Goal: Find specific page/section: Find specific page/section

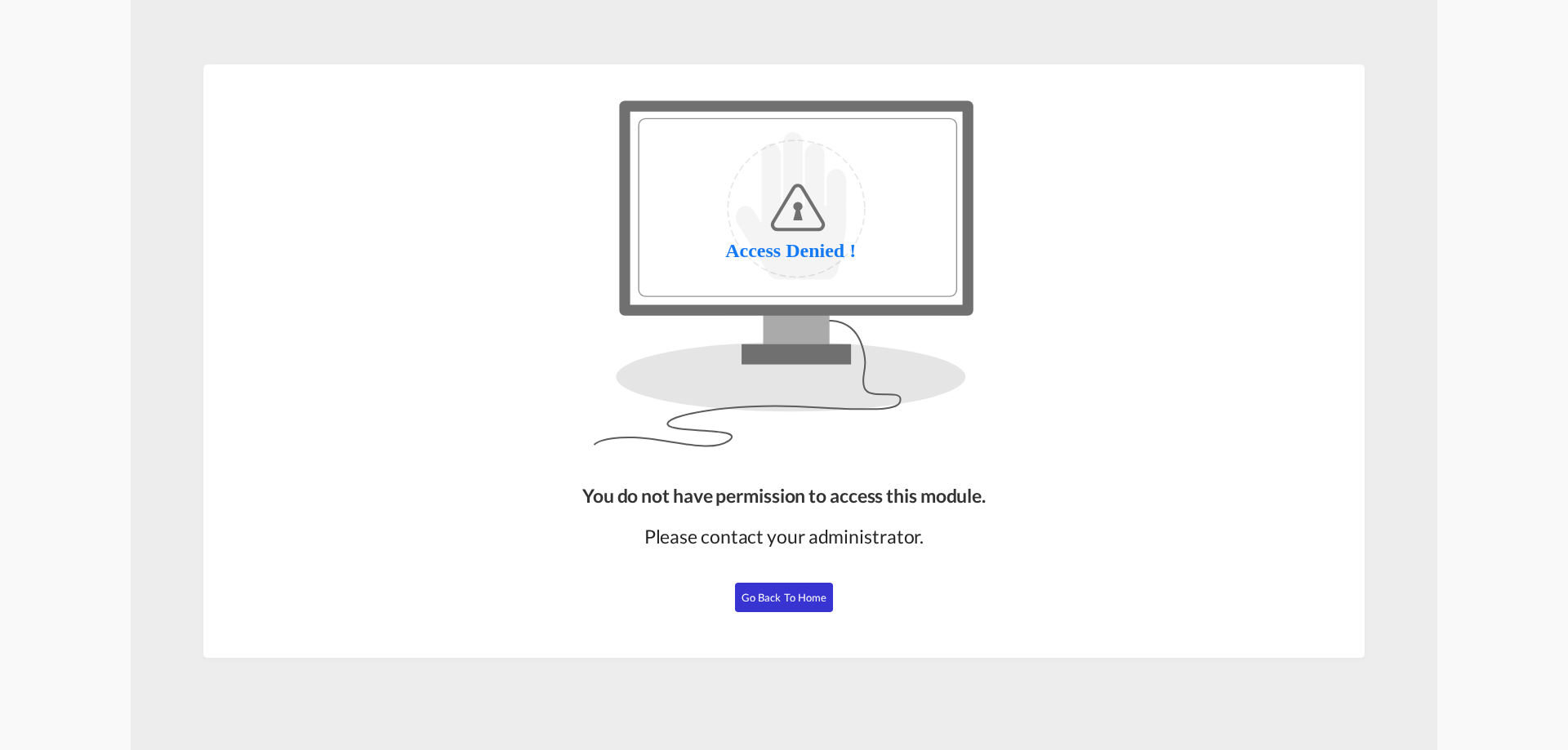
click at [795, 594] on span "Go Back to Home" at bounding box center [784, 598] width 86 height 13
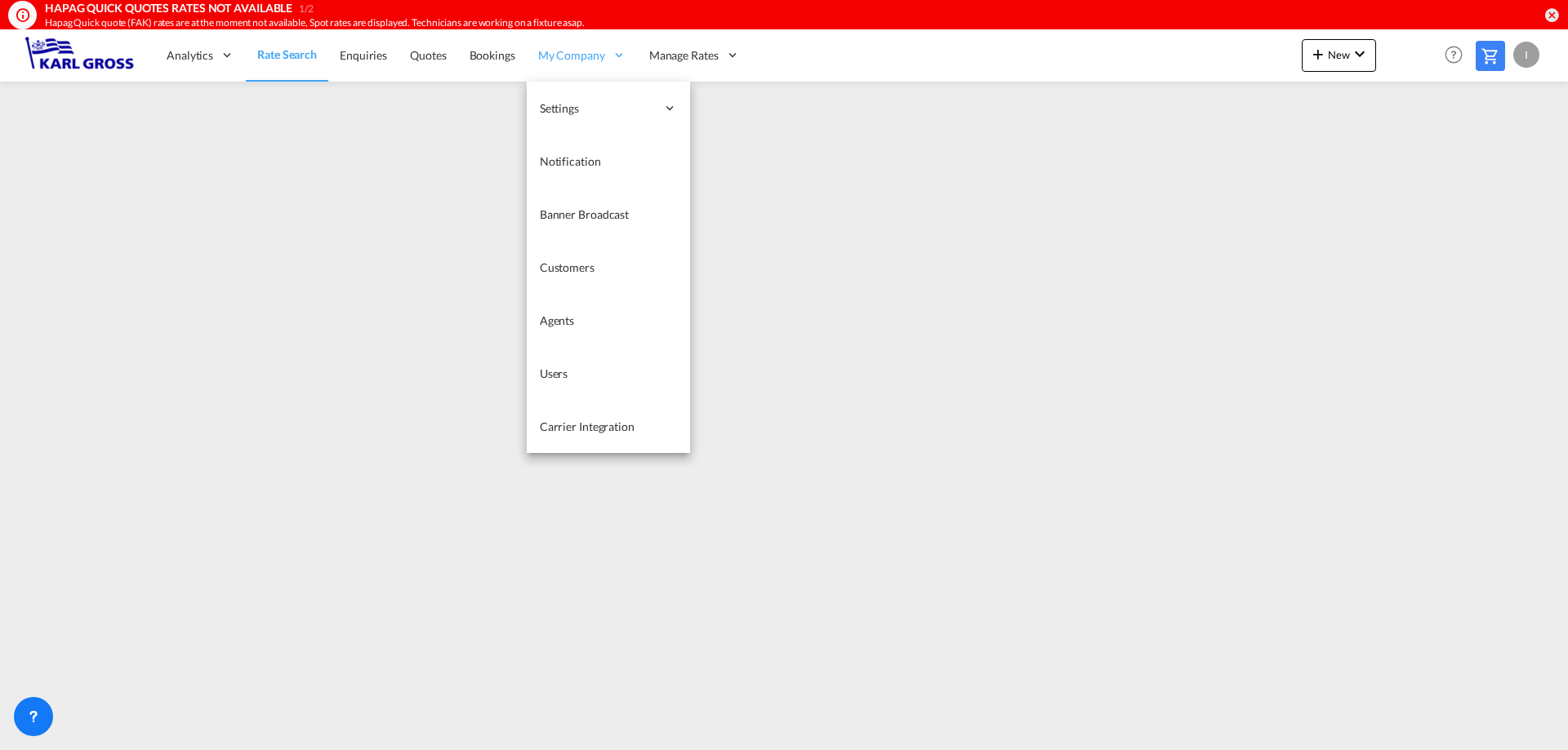
click at [599, 58] on span "My Company" at bounding box center [572, 55] width 67 height 16
click at [612, 436] on link "Carrier Integration" at bounding box center [609, 426] width 163 height 54
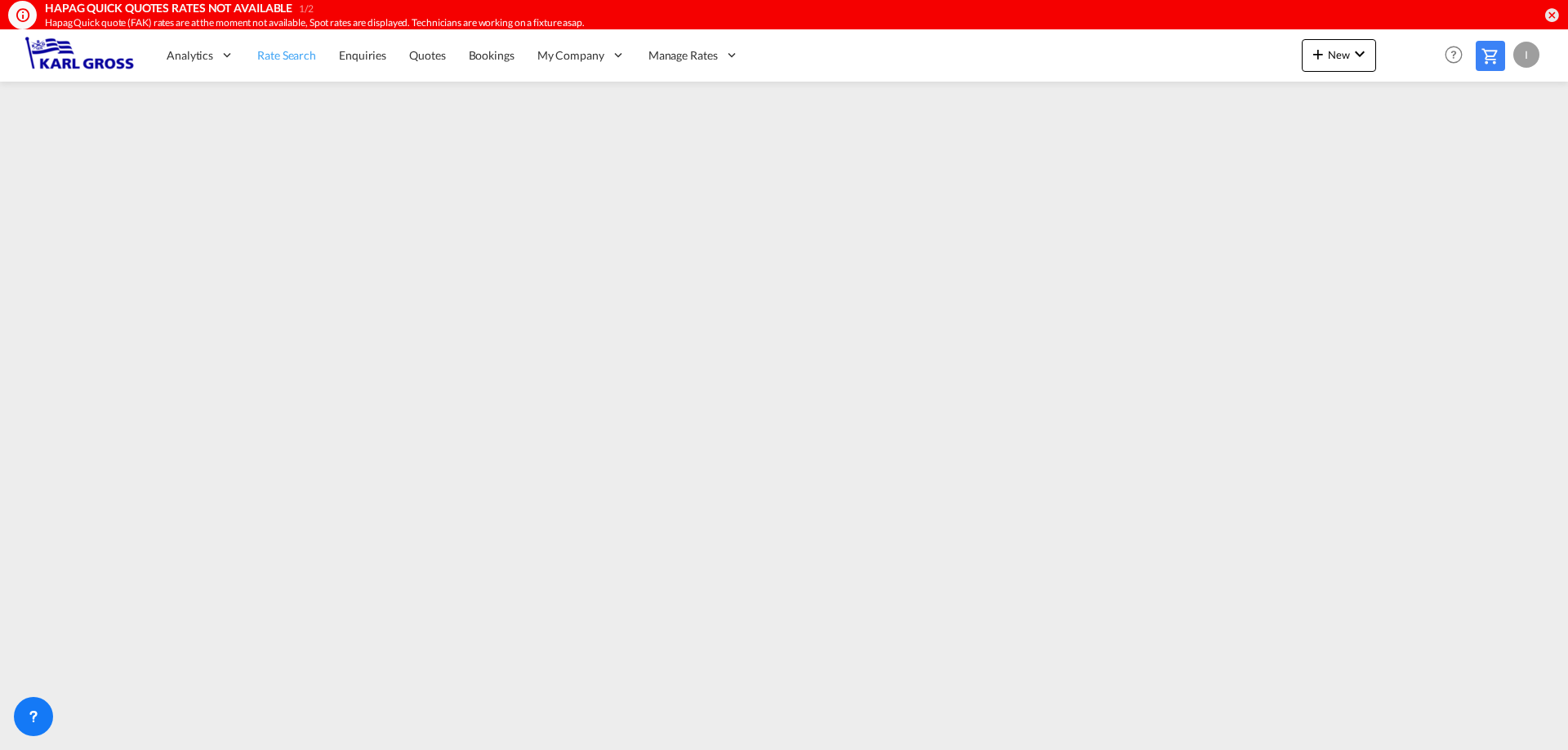
click at [308, 60] on span "Rate Search" at bounding box center [287, 54] width 59 height 14
